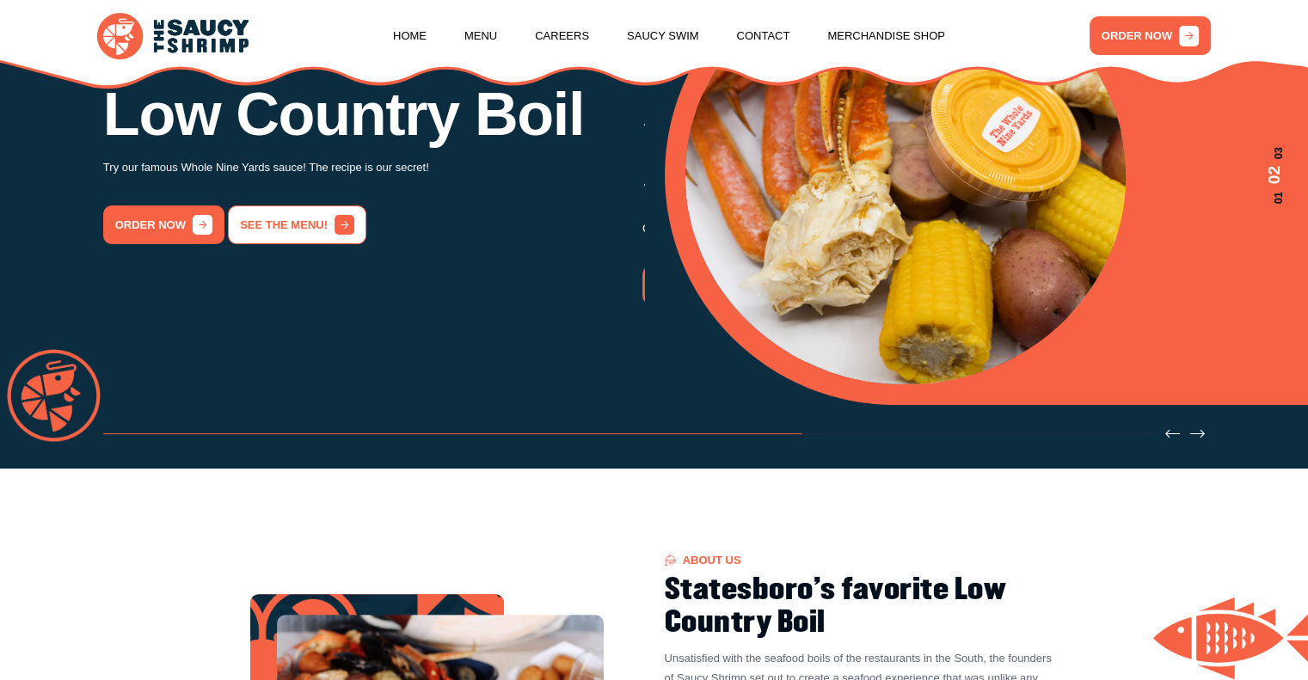
click at [335, 235] on icon "2 / 3" at bounding box center [345, 225] width 20 height 20
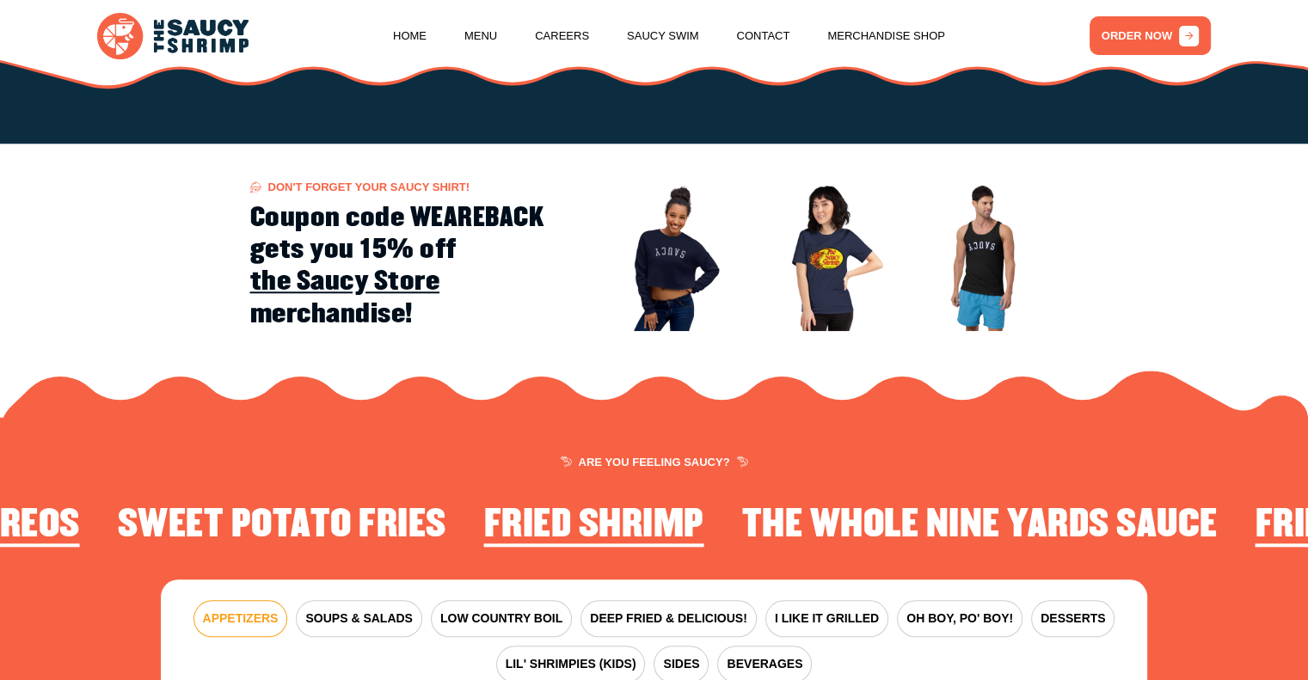
scroll to position [2092, 0]
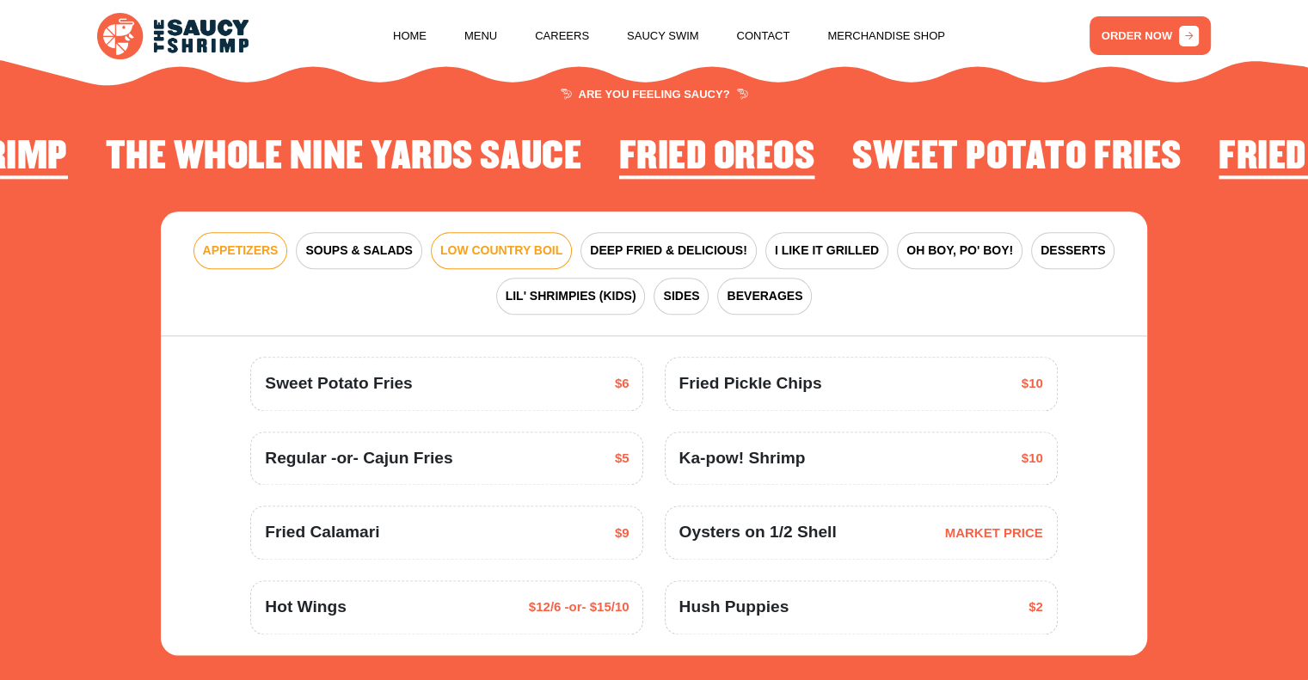
click at [516, 255] on span "LOW COUNTRY BOIL" at bounding box center [501, 251] width 122 height 18
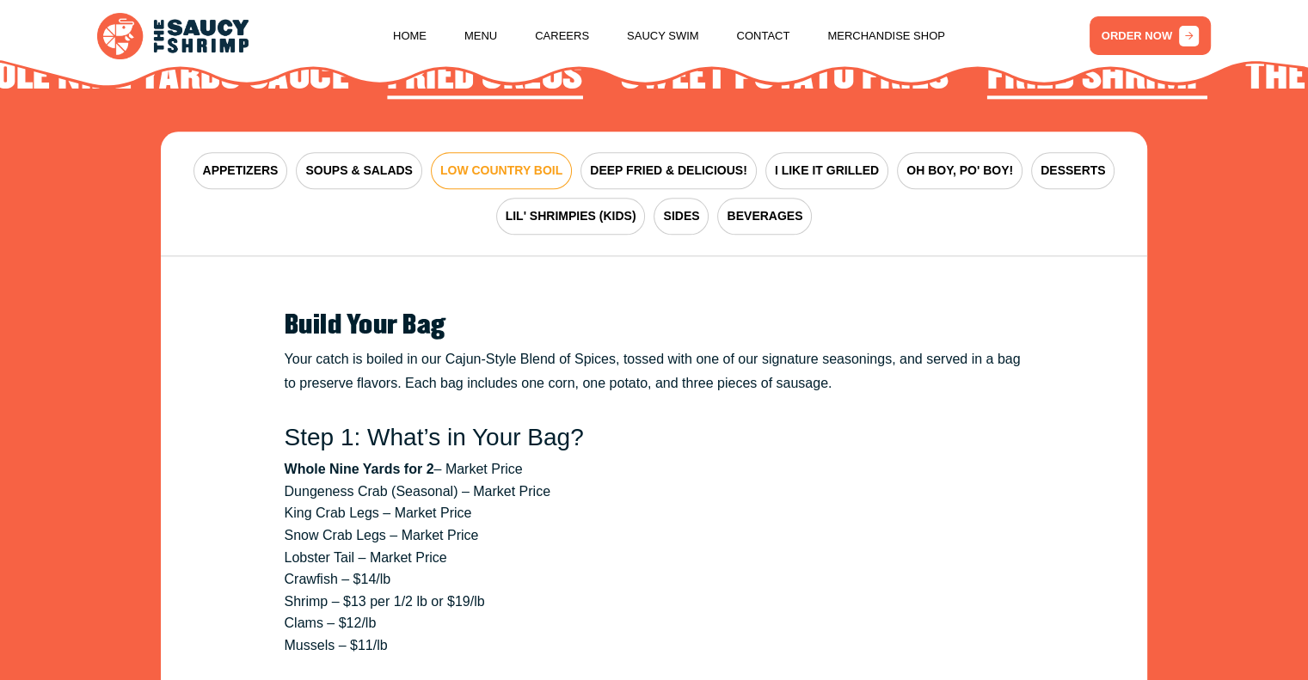
scroll to position [2171, 0]
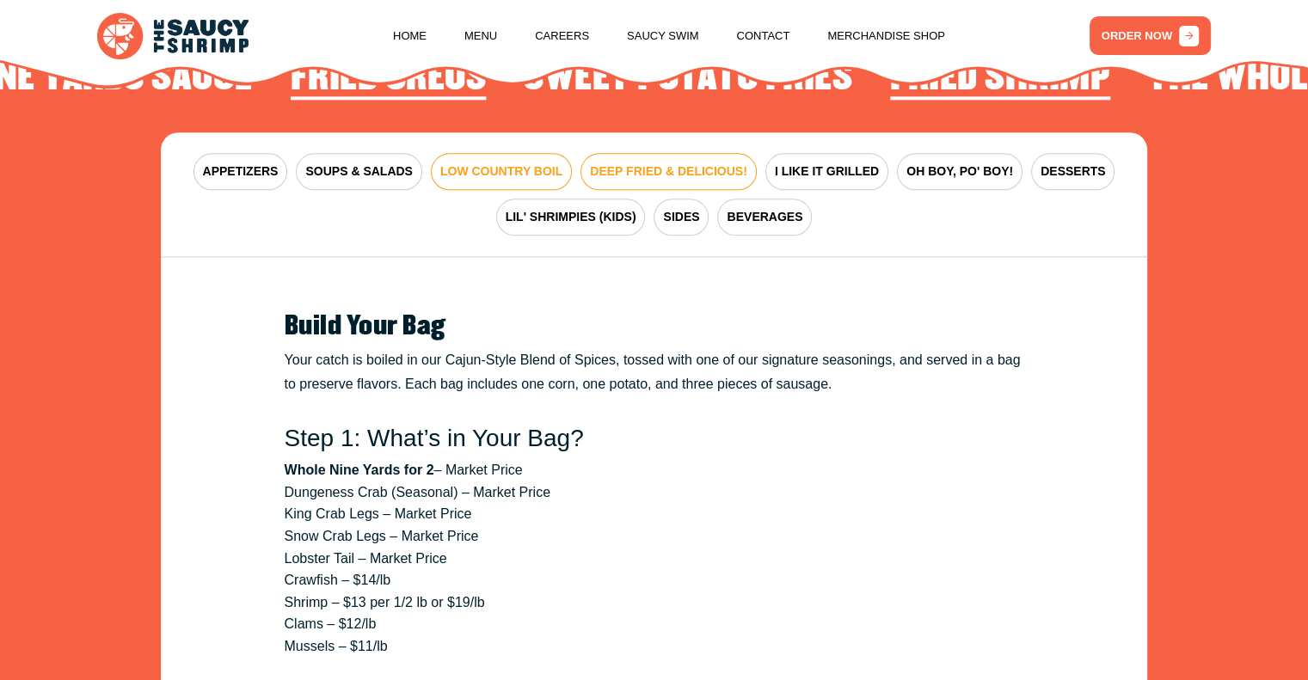
click at [660, 173] on span "DEEP FRIED & DELICIOUS!" at bounding box center [668, 172] width 157 height 18
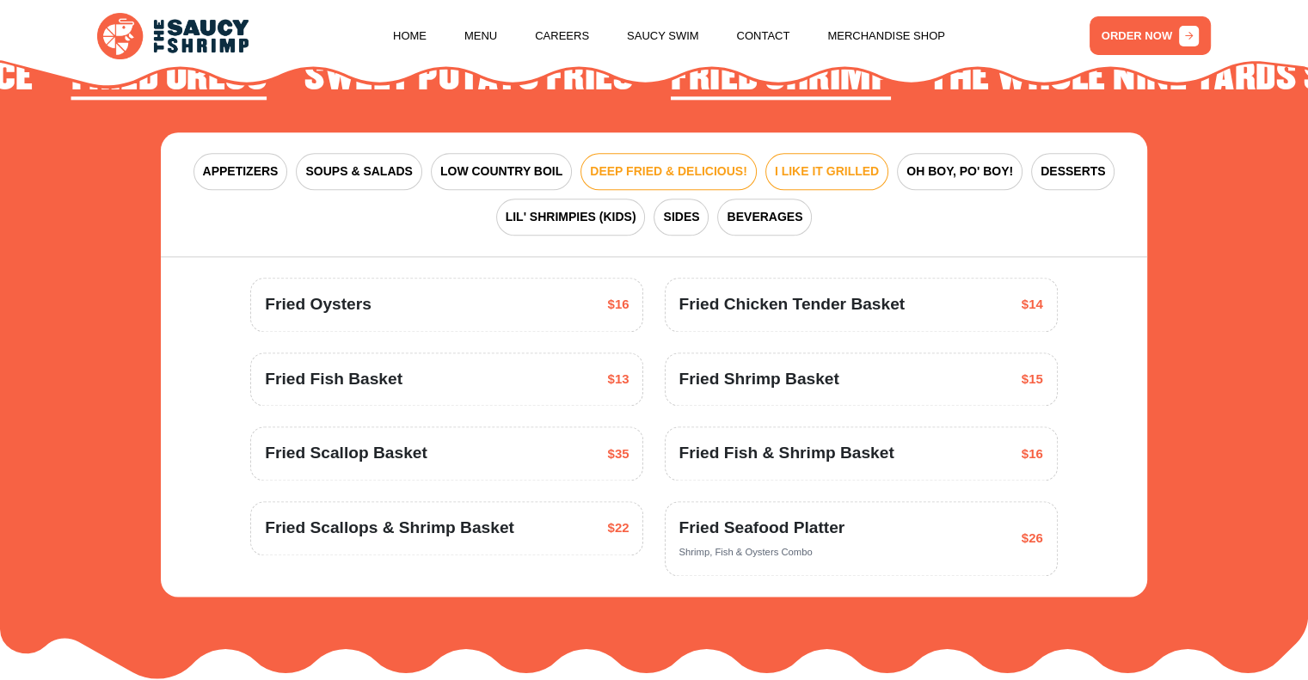
click at [783, 178] on span "I LIKE IT GRILLED" at bounding box center [827, 172] width 104 height 18
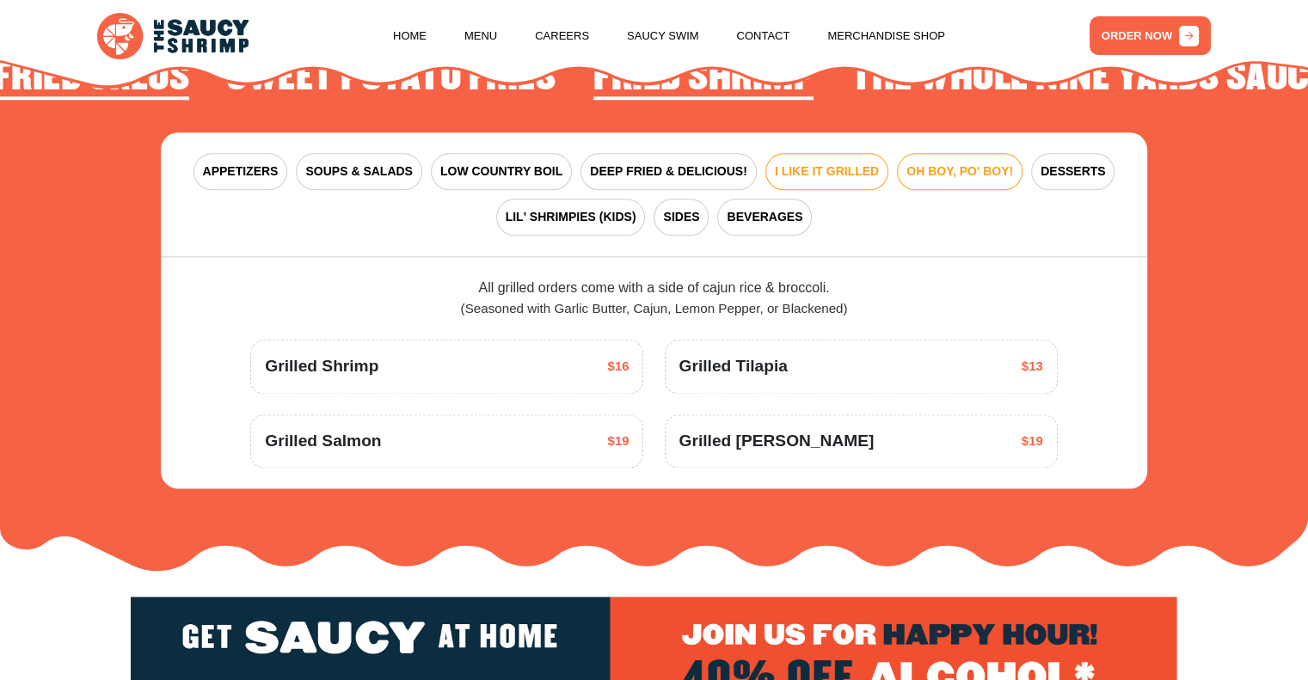
click at [960, 181] on button "OH BOY, PO' BOY!" at bounding box center [960, 171] width 126 height 37
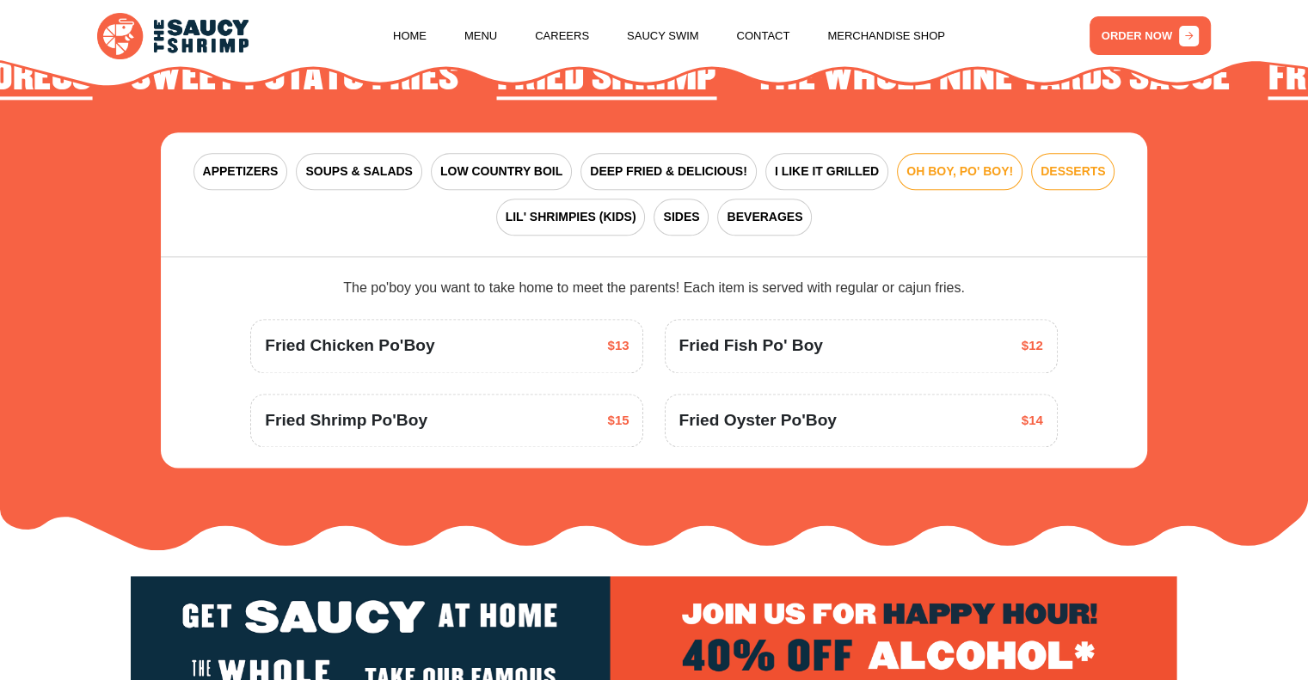
click at [1077, 177] on span "DESSERTS" at bounding box center [1073, 172] width 65 height 18
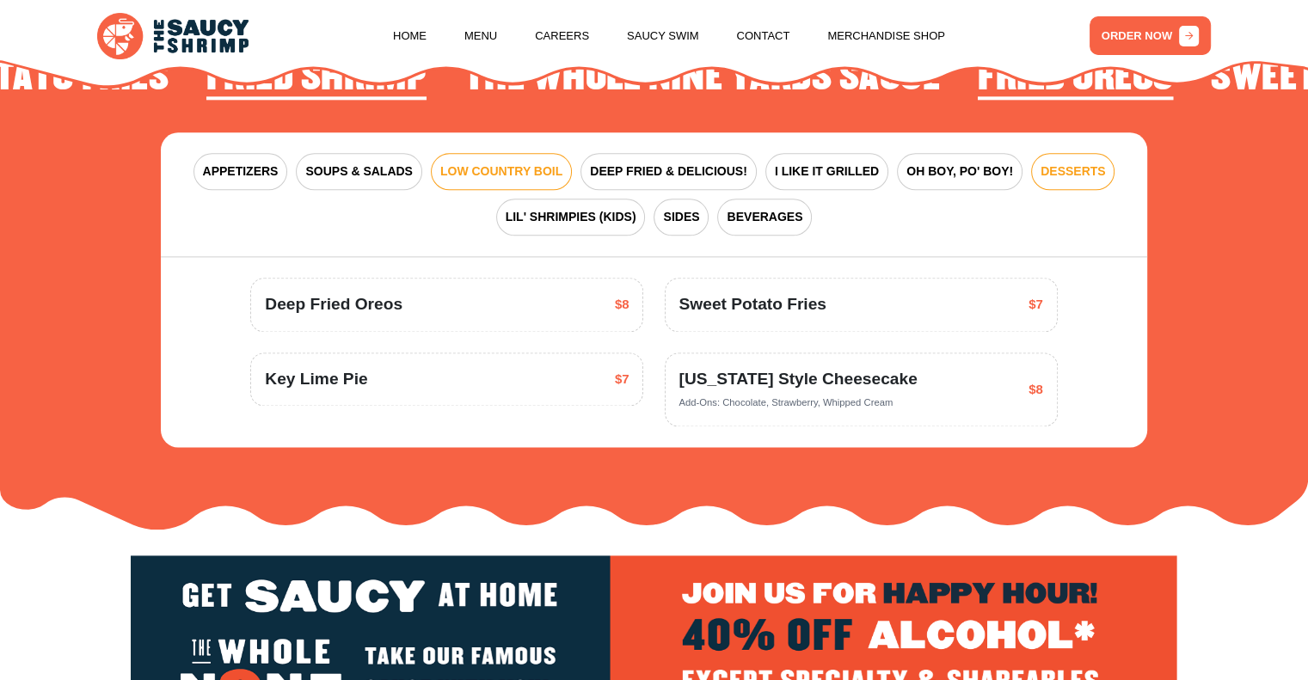
click at [538, 183] on button "LOW COUNTRY BOIL" at bounding box center [501, 171] width 141 height 37
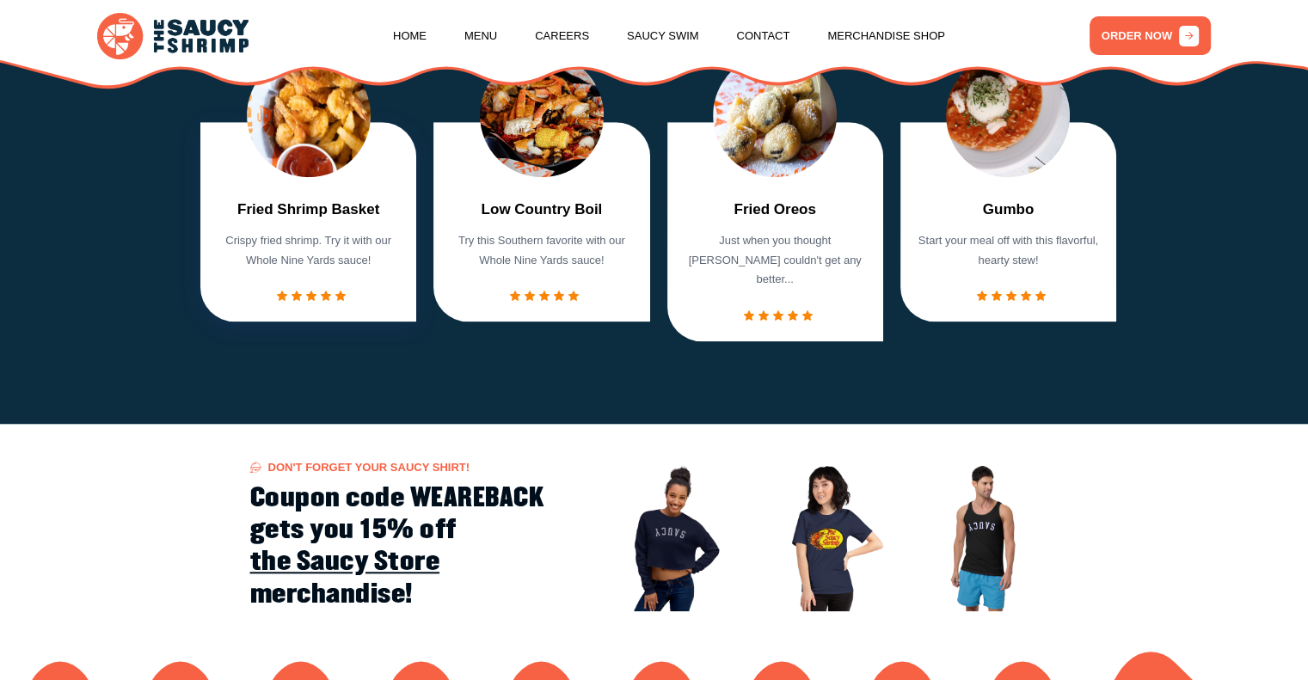
scroll to position [1444, 0]
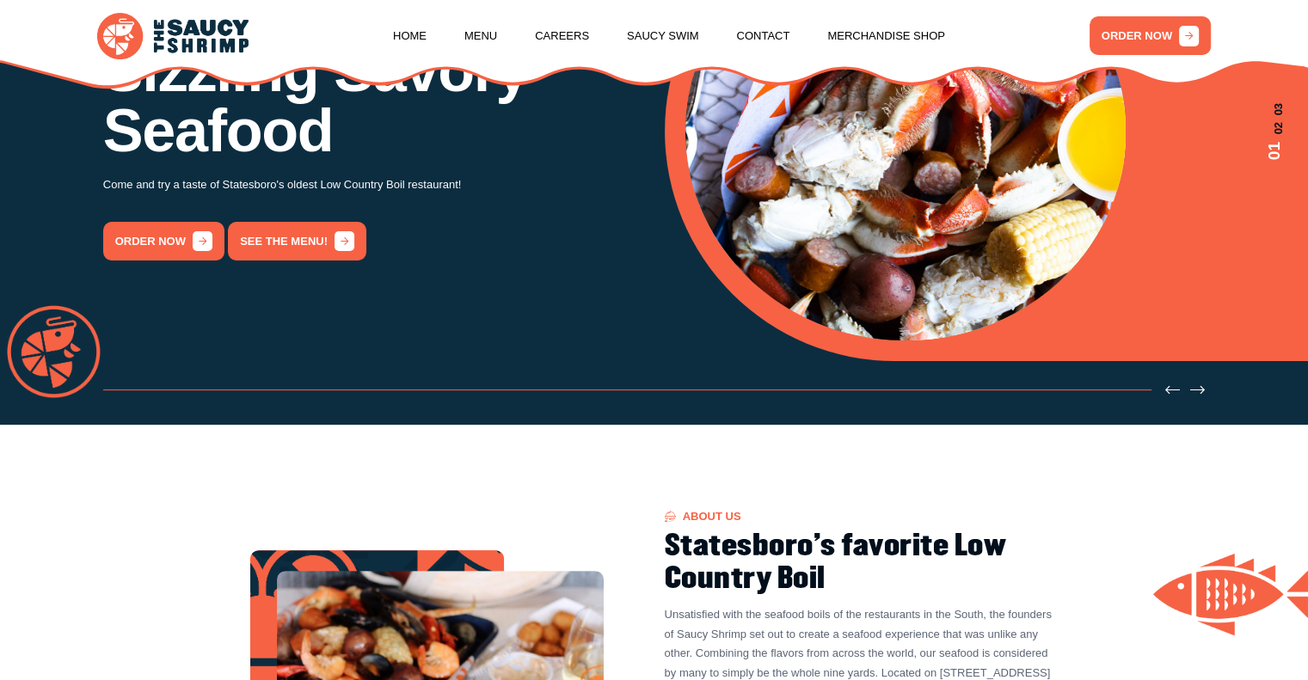
scroll to position [249, 0]
